Goal: Understand process/instructions

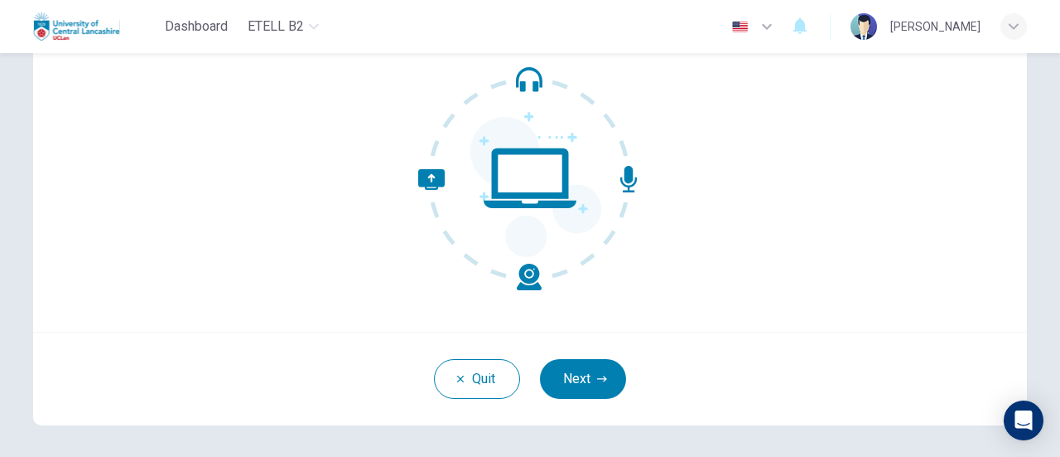
scroll to position [233, 0]
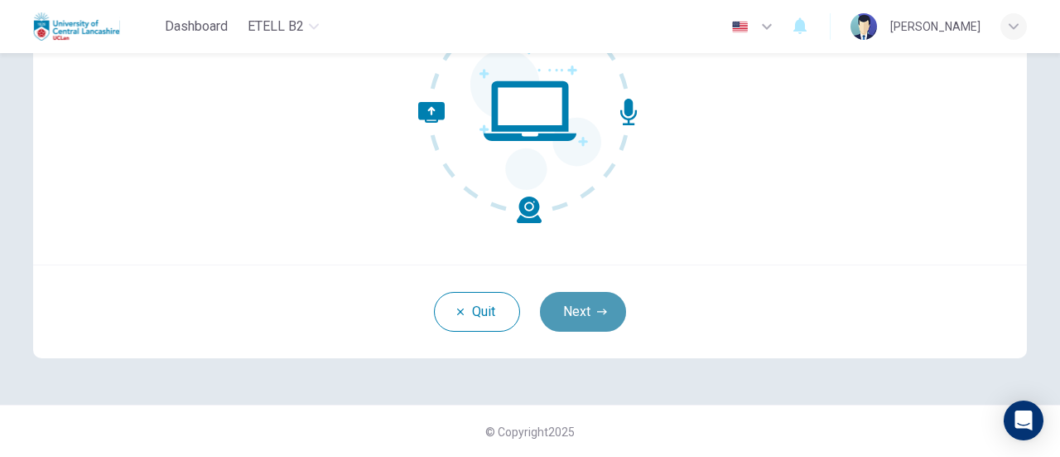
click at [597, 312] on icon "button" at bounding box center [602, 312] width 10 height 10
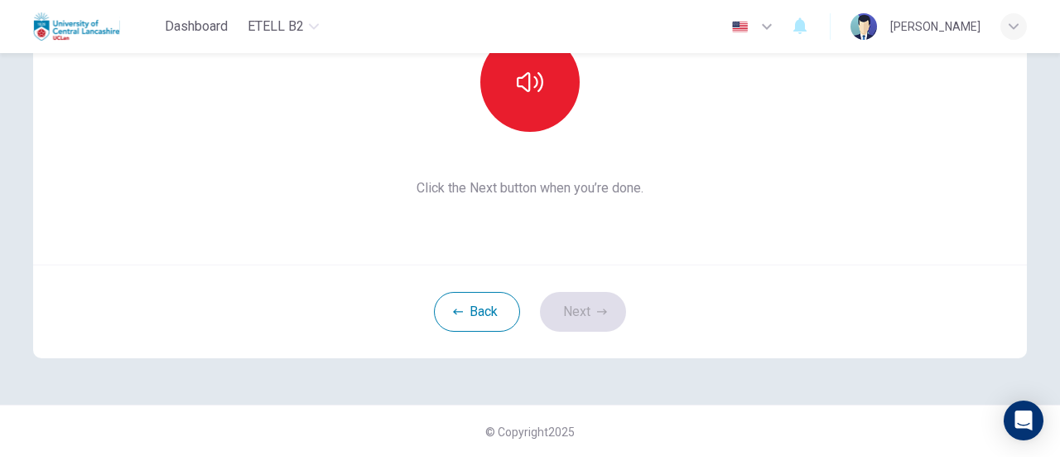
scroll to position [67, 0]
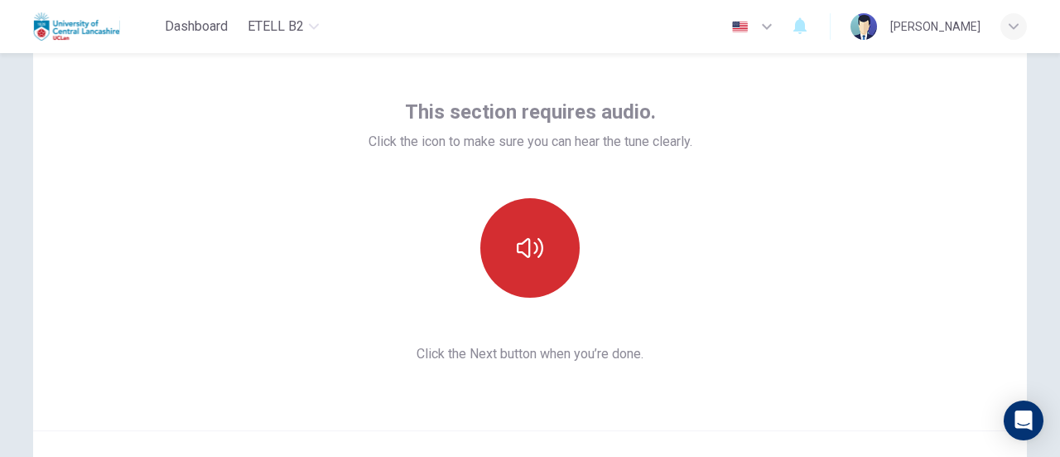
click at [518, 243] on icon "button" at bounding box center [530, 248] width 27 height 20
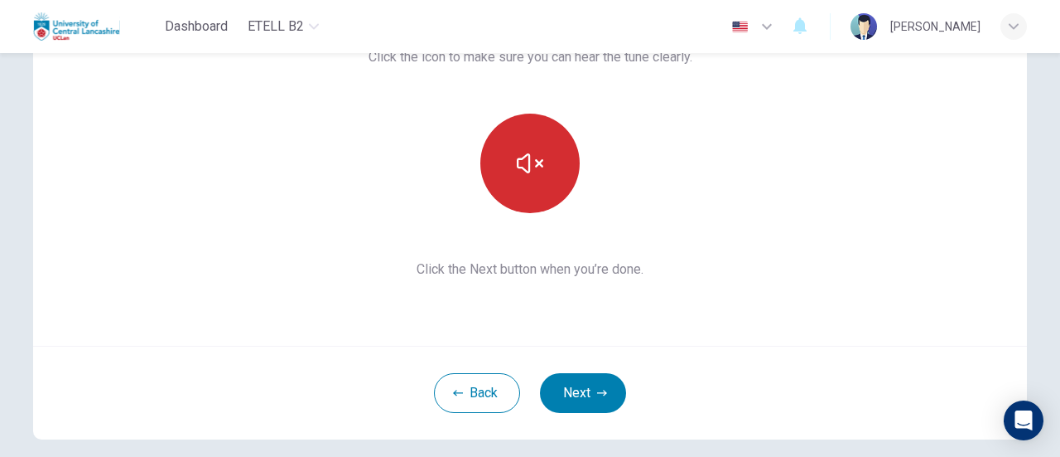
scroll to position [166, 0]
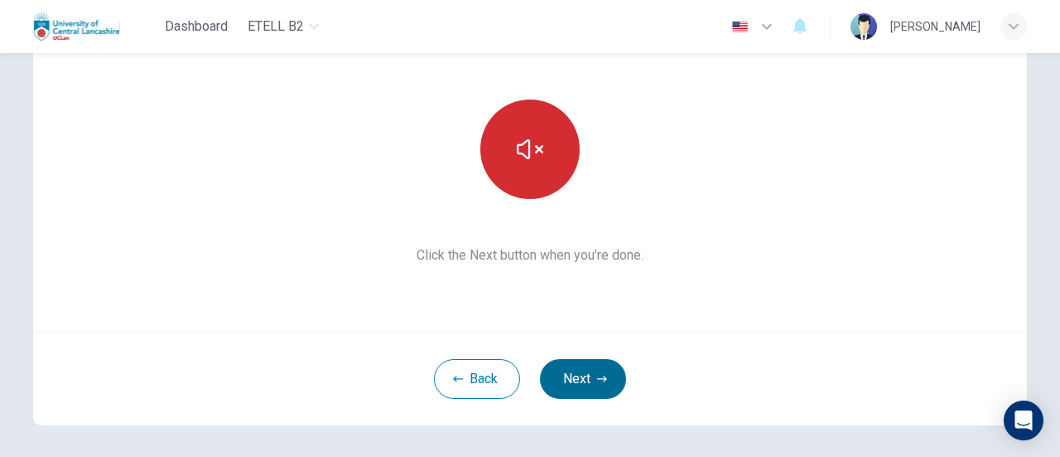
click at [597, 377] on icon "button" at bounding box center [602, 379] width 10 height 10
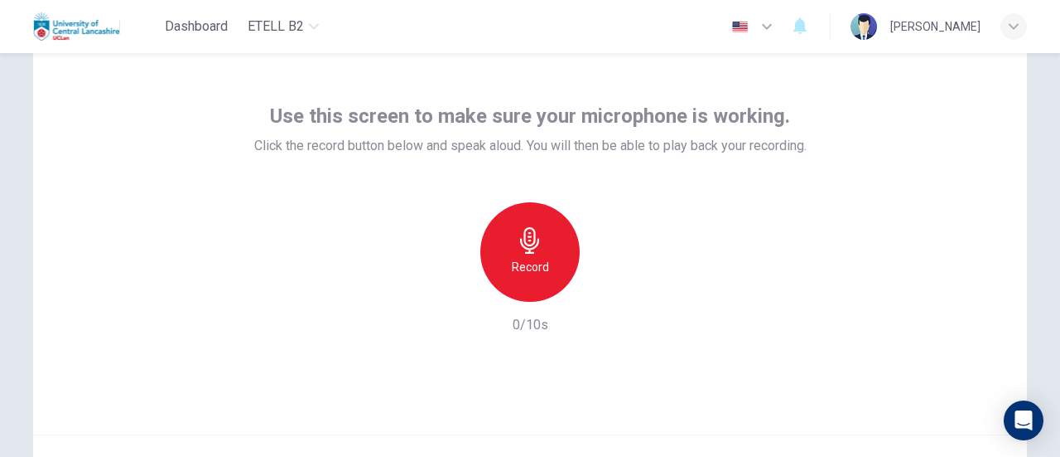
scroll to position [83, 0]
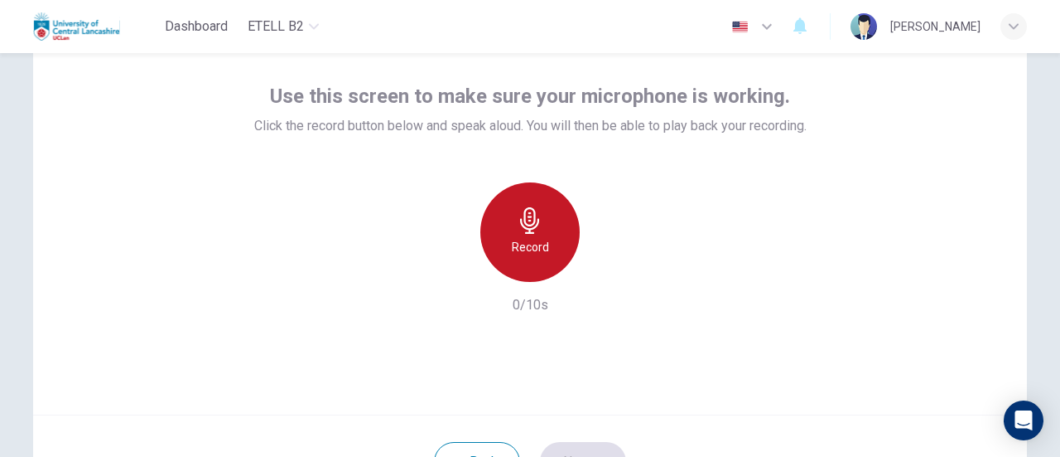
click at [518, 237] on h6 "Record" at bounding box center [530, 247] width 37 height 20
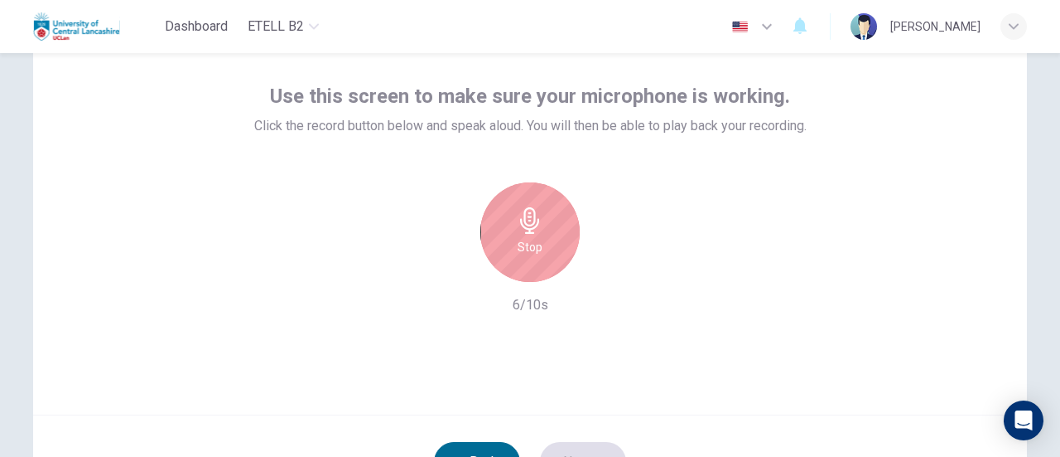
click at [453, 456] on icon "button" at bounding box center [458, 462] width 10 height 10
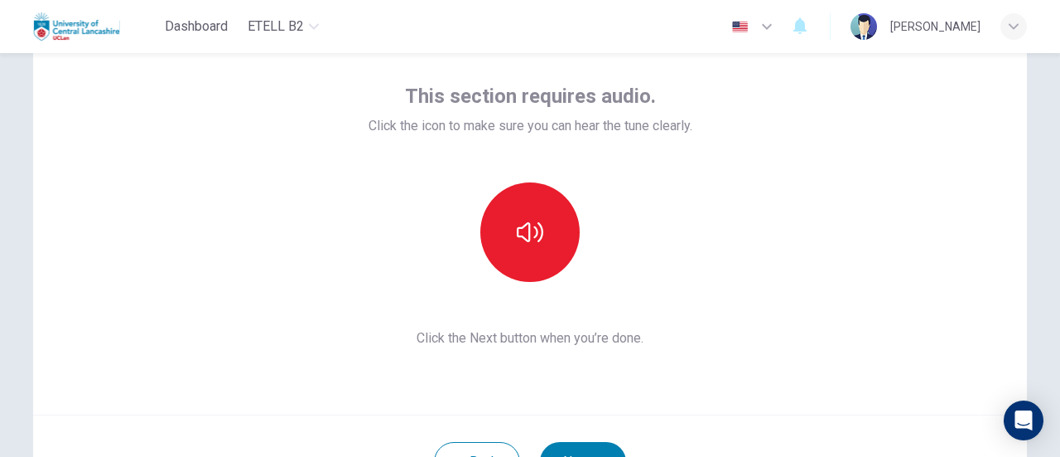
scroll to position [150, 0]
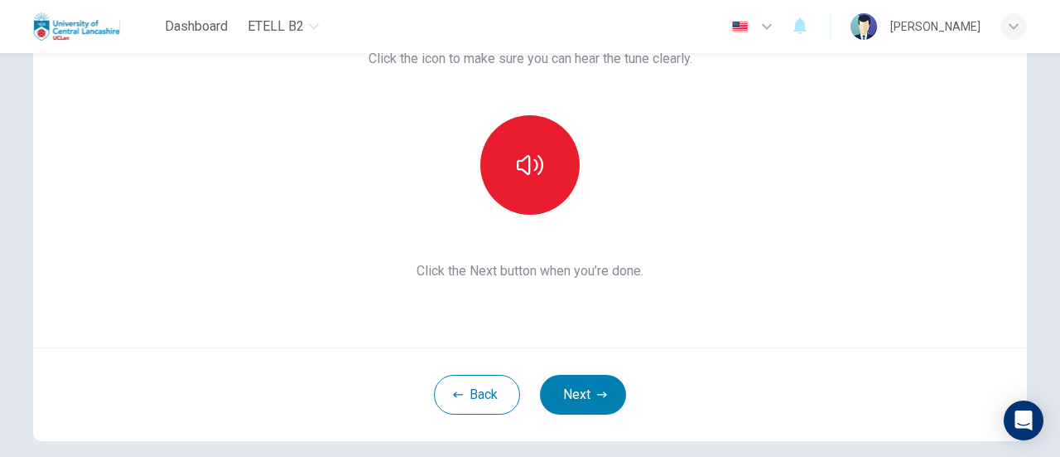
click at [388, 268] on span "Click the Next button when you’re done." at bounding box center [531, 271] width 324 height 20
click at [484, 392] on button "Back" at bounding box center [477, 394] width 86 height 40
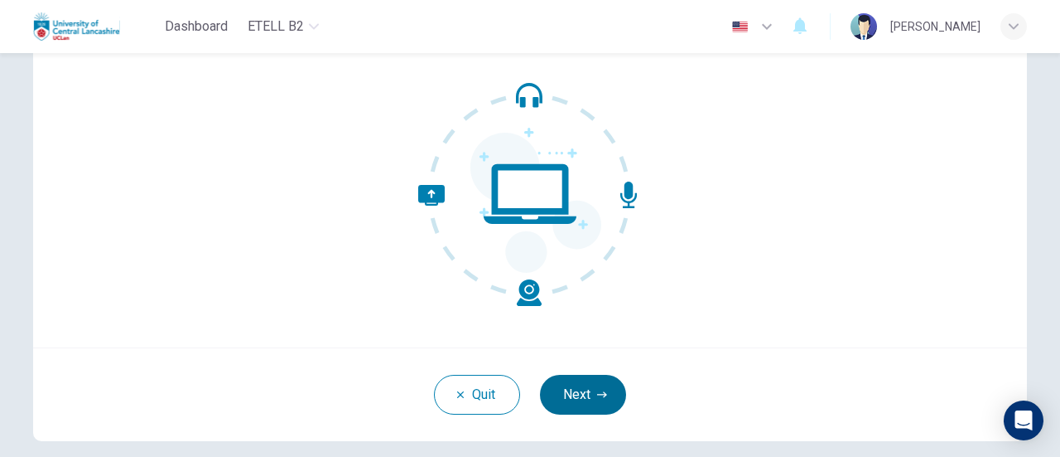
click at [584, 392] on button "Next" at bounding box center [583, 394] width 86 height 40
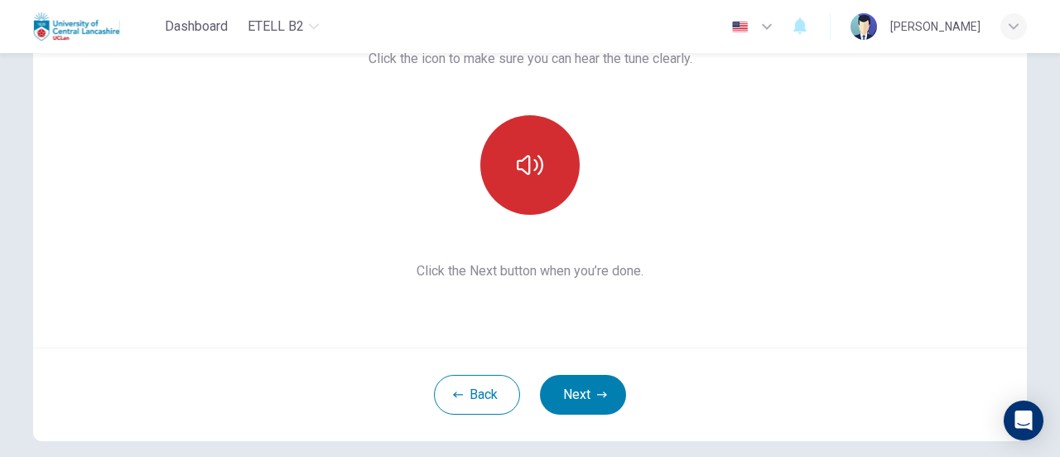
scroll to position [67, 0]
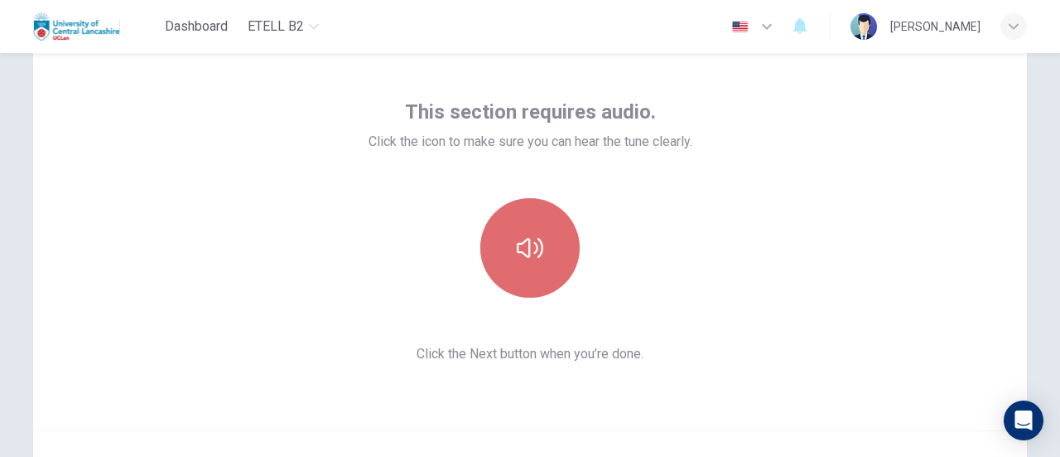
click at [519, 273] on button "button" at bounding box center [530, 247] width 99 height 99
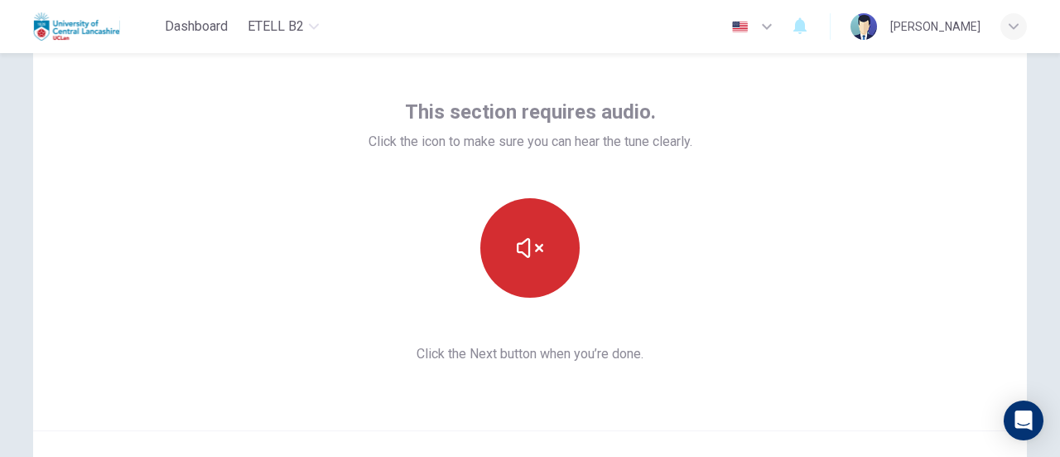
scroll to position [114, 0]
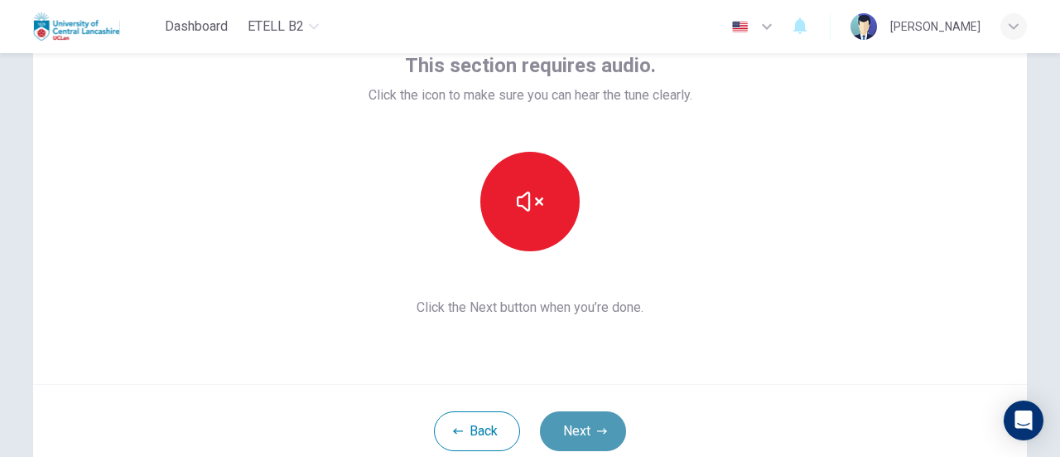
click at [597, 411] on button "Next" at bounding box center [583, 431] width 86 height 40
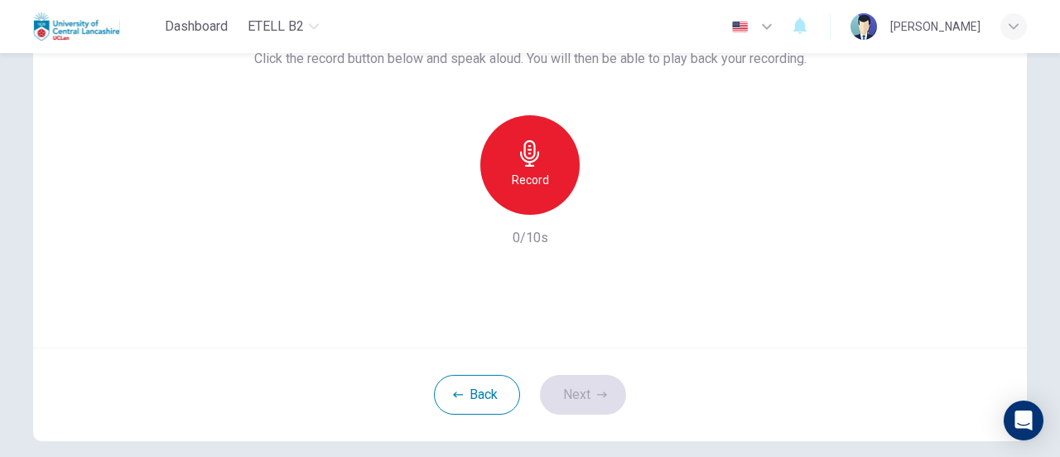
scroll to position [67, 0]
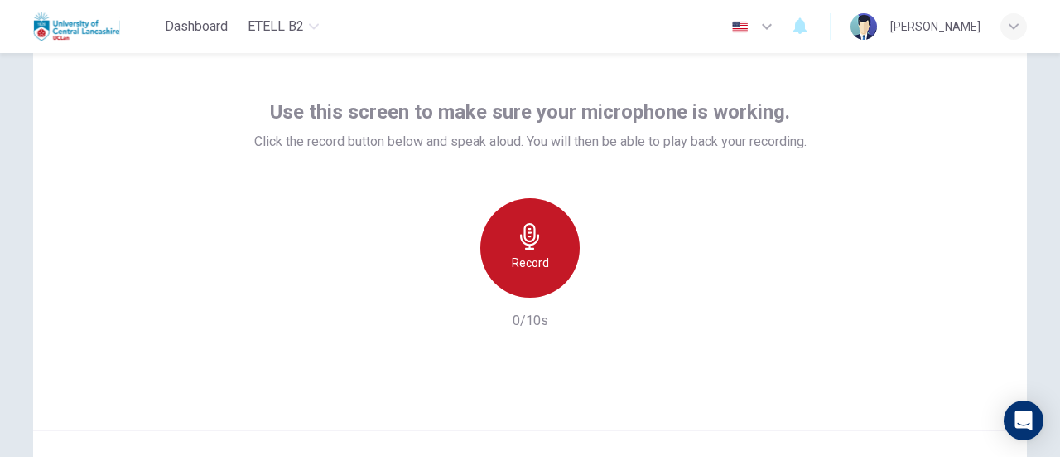
click at [517, 244] on icon "button" at bounding box center [530, 236] width 27 height 27
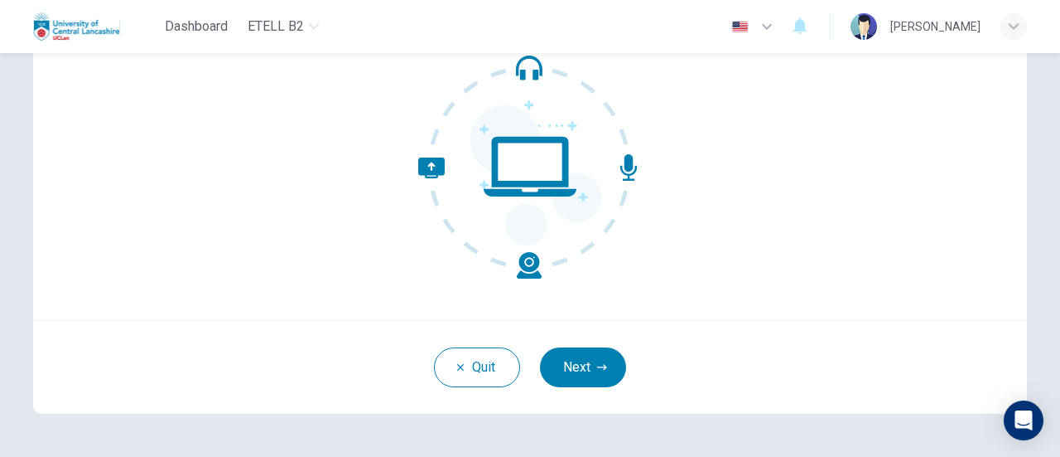
scroll to position [233, 0]
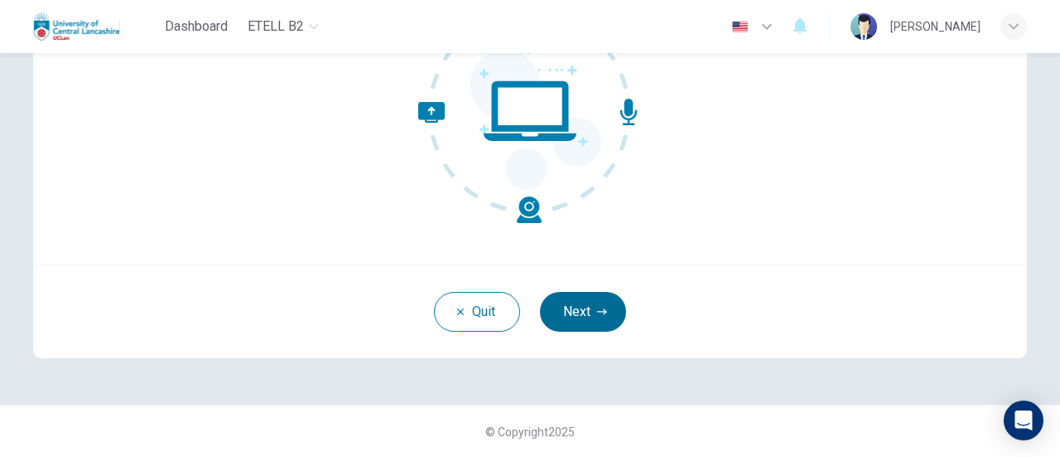
click at [581, 302] on button "Next" at bounding box center [583, 312] width 86 height 40
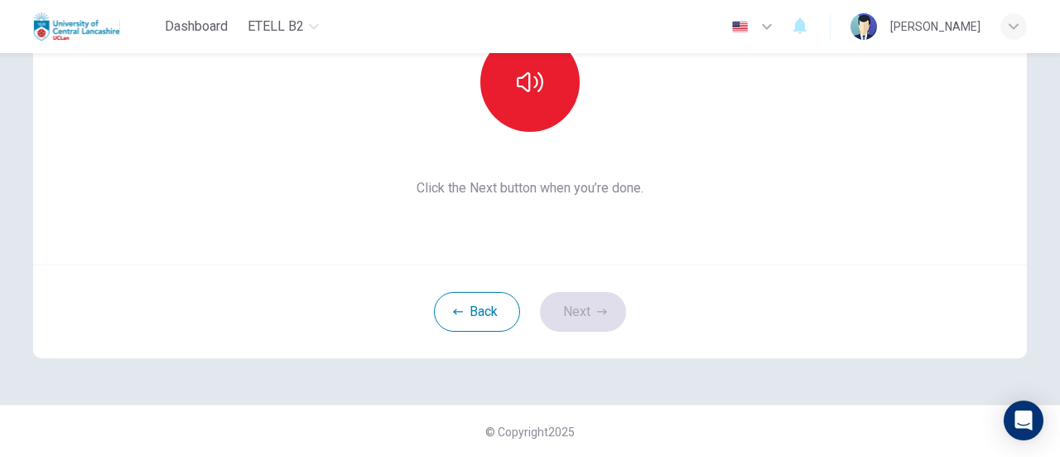
scroll to position [150, 0]
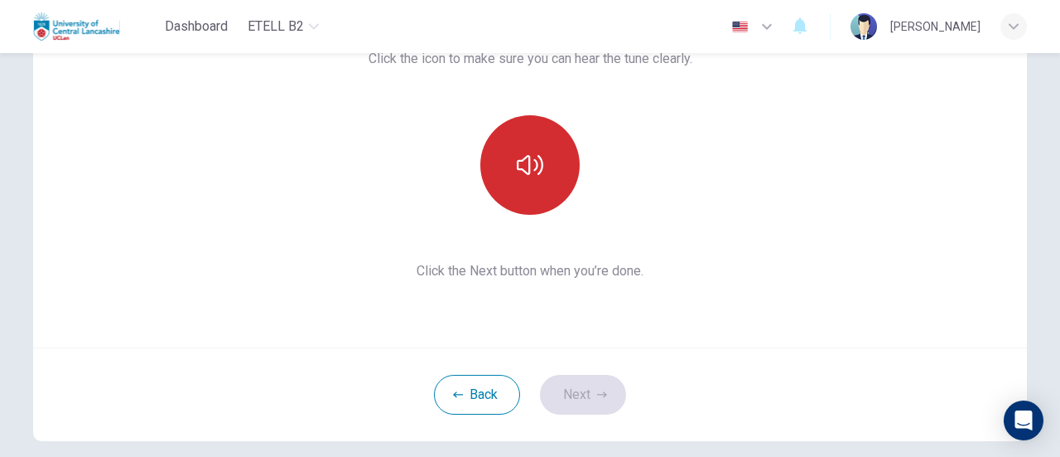
click at [519, 170] on icon "button" at bounding box center [530, 165] width 27 height 20
click at [582, 399] on button "Next" at bounding box center [583, 394] width 86 height 40
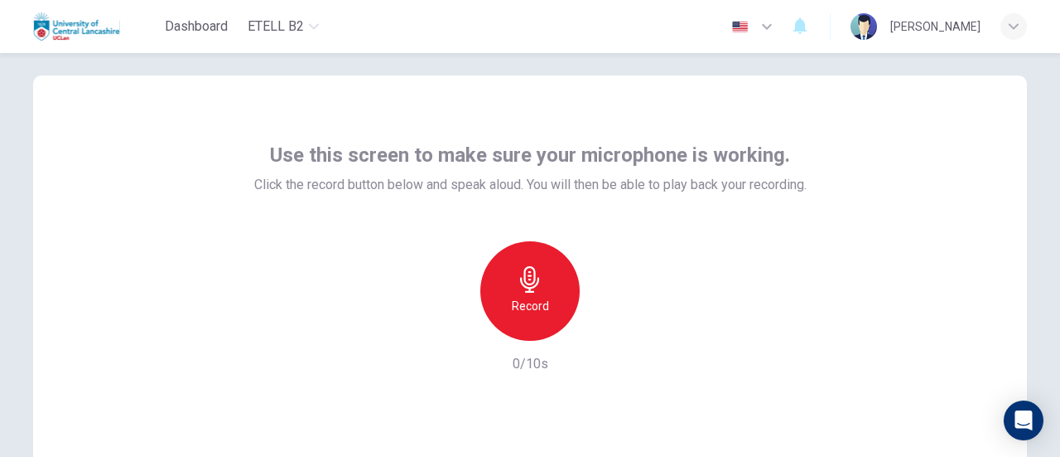
scroll to position [0, 0]
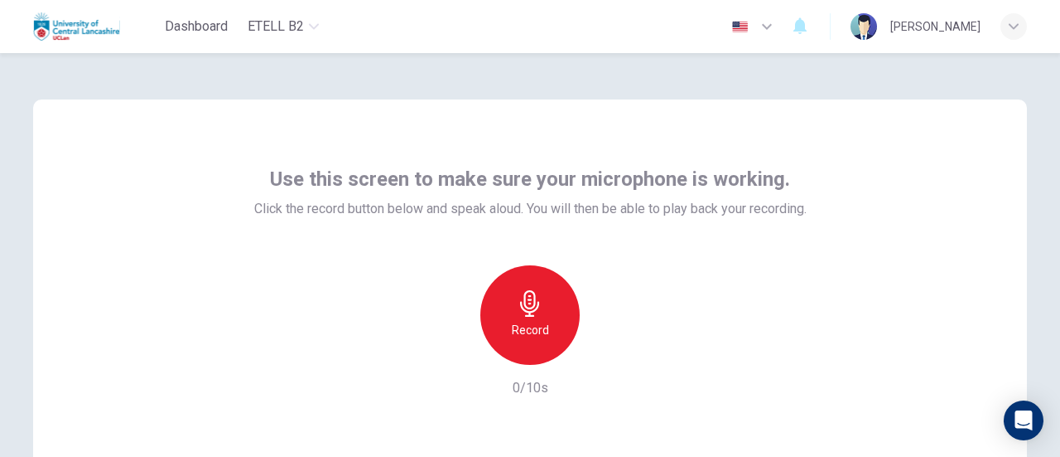
click at [532, 330] on h6 "Record" at bounding box center [530, 330] width 37 height 20
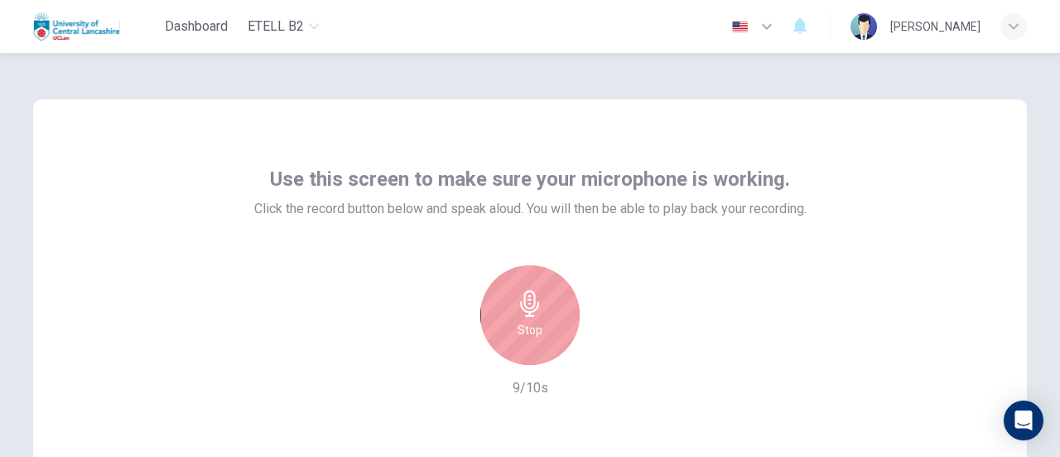
click at [532, 329] on h6 "Stop" at bounding box center [530, 330] width 25 height 20
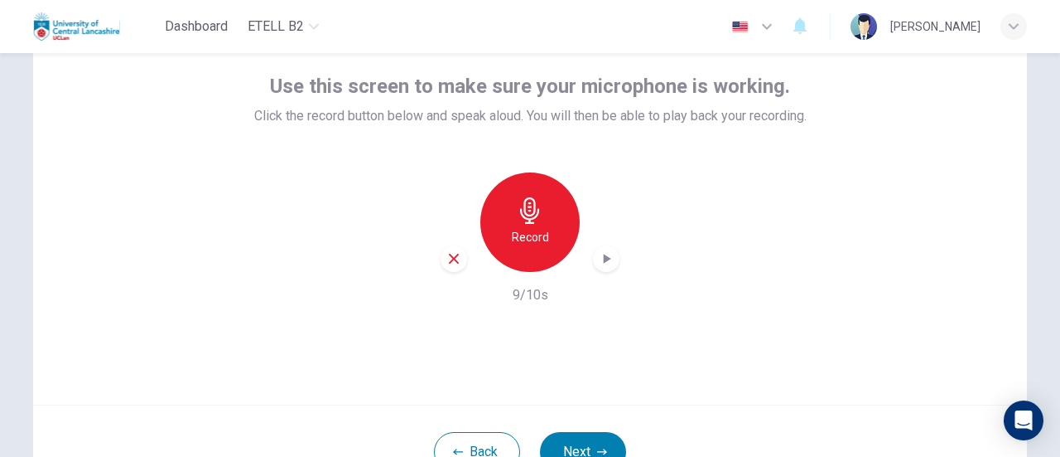
scroll to position [166, 0]
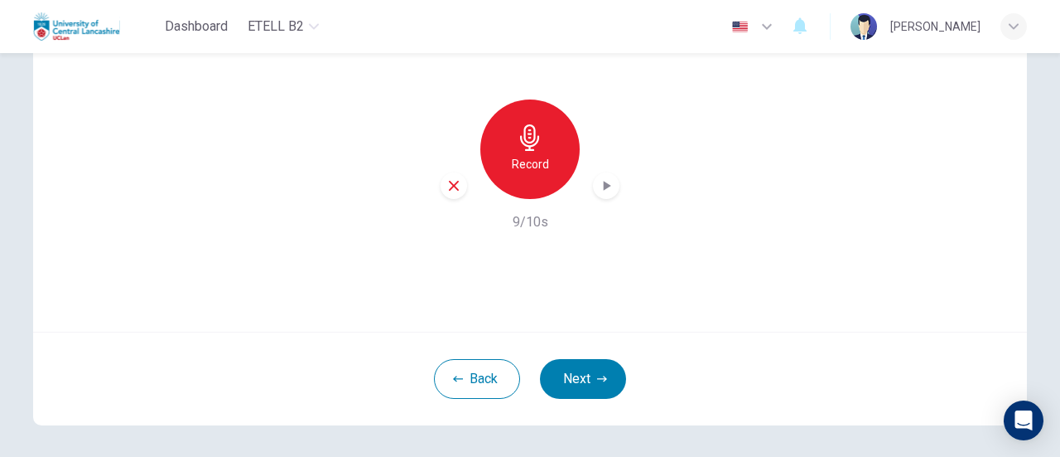
click at [604, 185] on icon "button" at bounding box center [607, 186] width 7 height 10
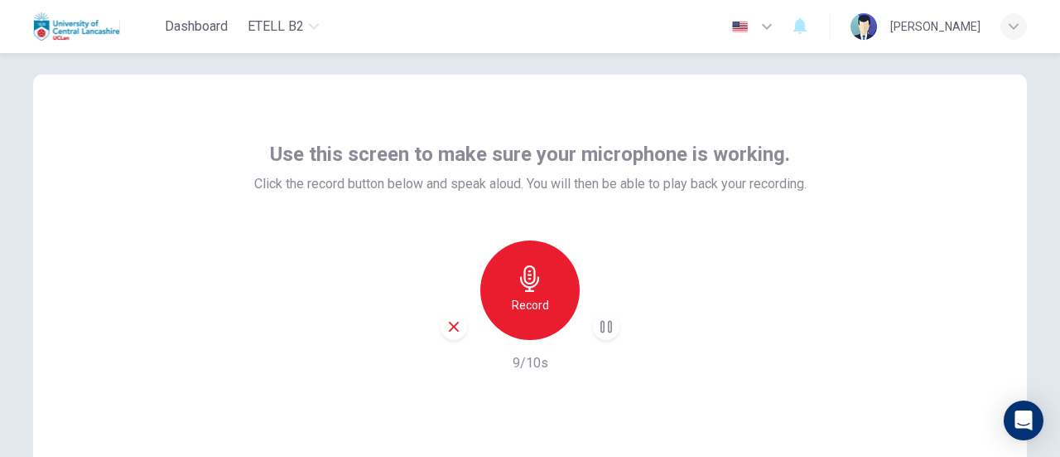
scroll to position [0, 0]
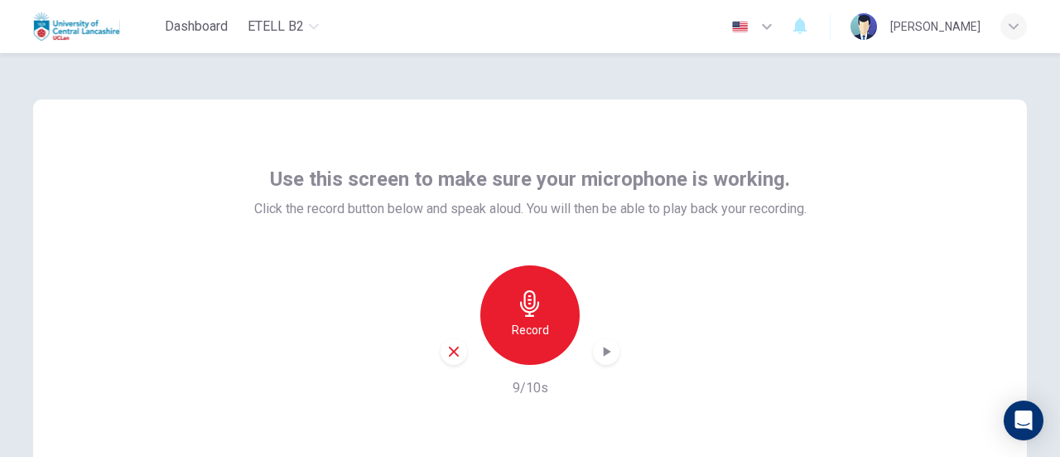
click at [99, 287] on div "Use this screen to make sure your microphone is working. Click the record butto…" at bounding box center [530, 298] width 994 height 398
